Goal: Find specific page/section: Find specific page/section

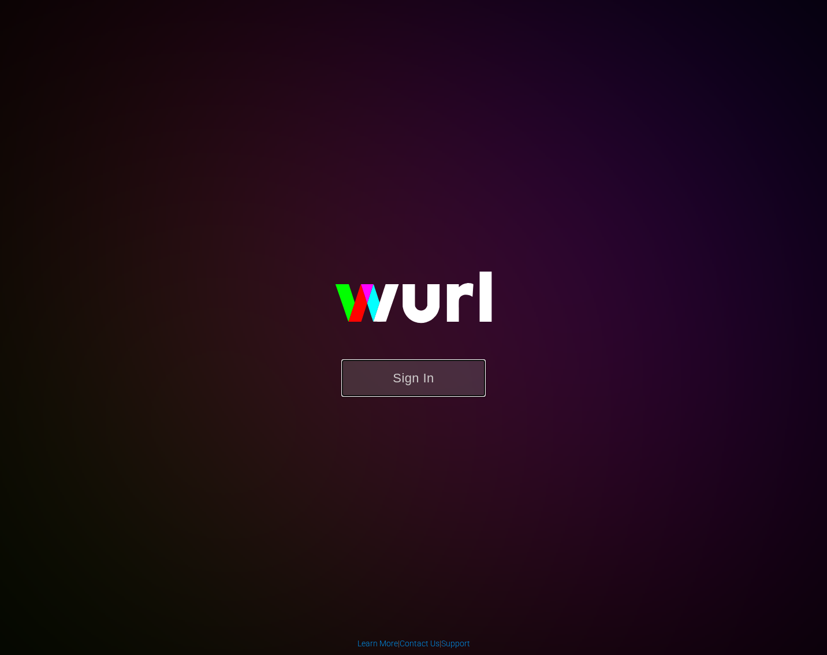
click at [408, 384] on button "Sign In" at bounding box center [413, 378] width 144 height 38
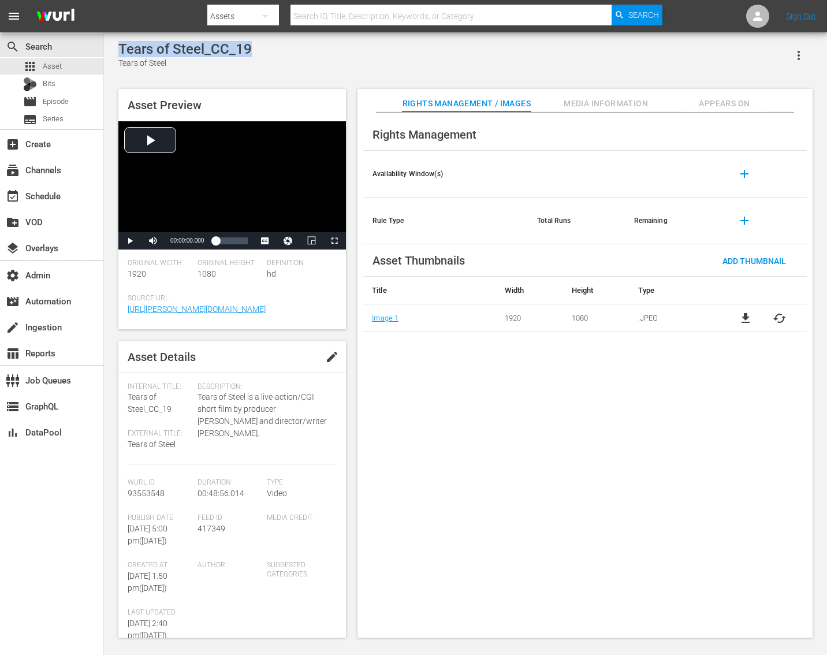
drag, startPoint x: 253, startPoint y: 46, endPoint x: 117, endPoint y: 49, distance: 135.7
click at [117, 49] on div "Tears of Steel_CC_19 Tears of Steel Asset Preview Video Player is loading. Play…" at bounding box center [466, 336] width 706 height 591
click at [706, 103] on span "Appears On" at bounding box center [724, 103] width 87 height 14
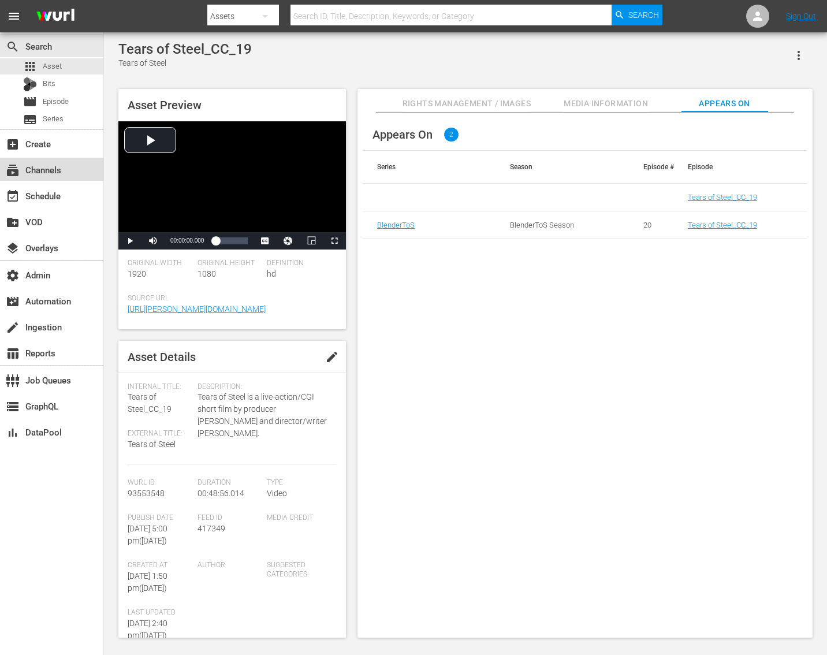
click at [38, 171] on div "subscriptions Channels" at bounding box center [32, 168] width 65 height 10
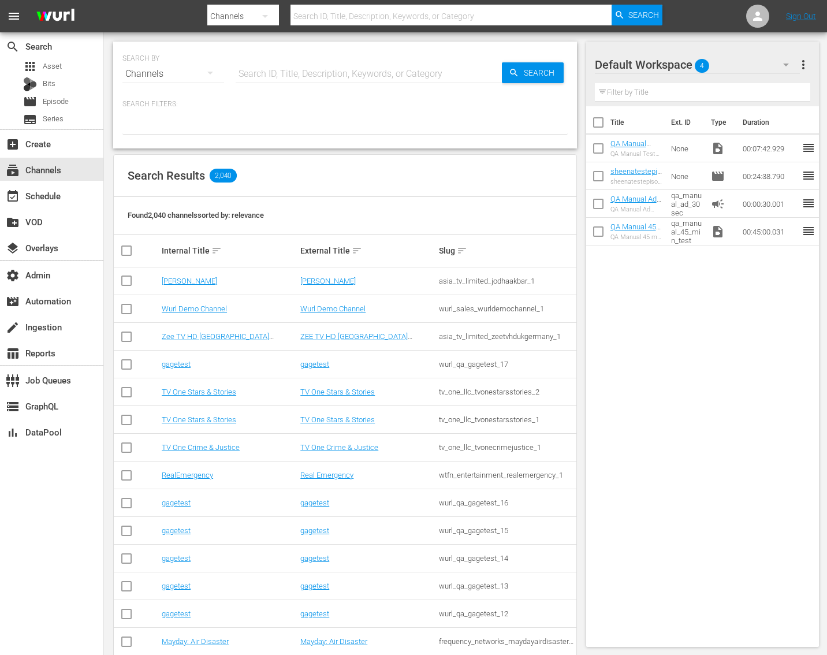
click at [274, 73] on input "text" at bounding box center [369, 74] width 266 height 28
type input "adsops_test_1"
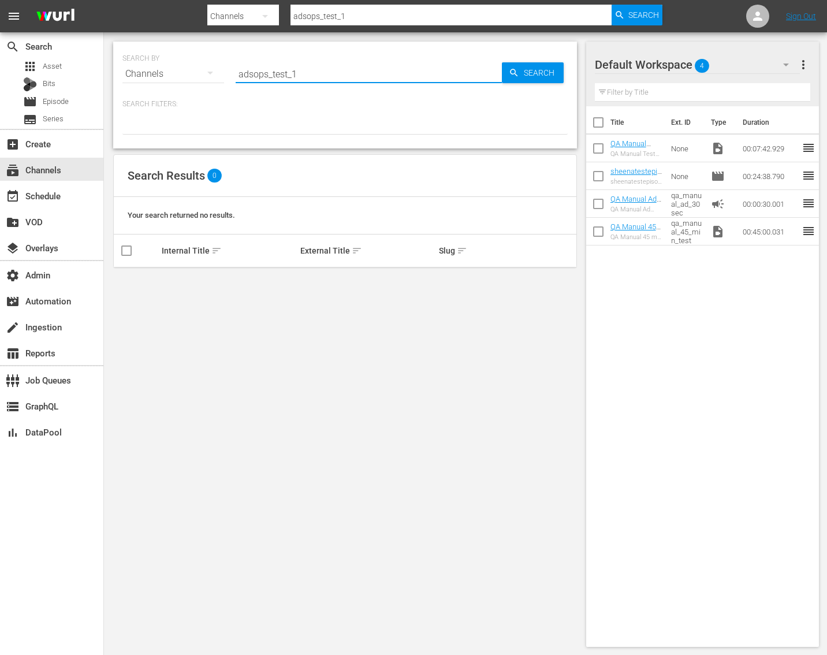
click at [253, 76] on input "adsops_test_1" at bounding box center [369, 74] width 266 height 28
type input "adops_test_1"
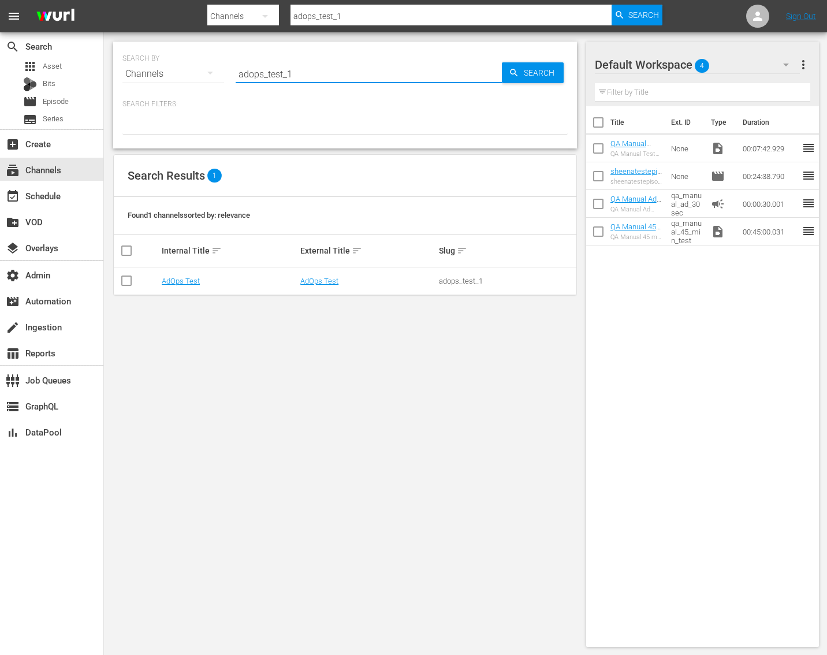
click at [173, 285] on td "AdOps Test" at bounding box center [229, 281] width 139 height 28
click at [178, 285] on link "AdOps Test" at bounding box center [181, 281] width 38 height 9
